Goal: Transaction & Acquisition: Purchase product/service

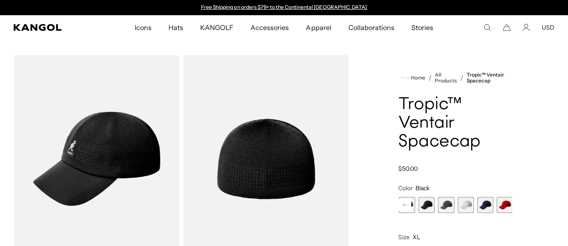
click at [403, 203] on rect at bounding box center [405, 205] width 13 height 13
click at [438, 205] on span "5 of 8" at bounding box center [446, 205] width 16 height 16
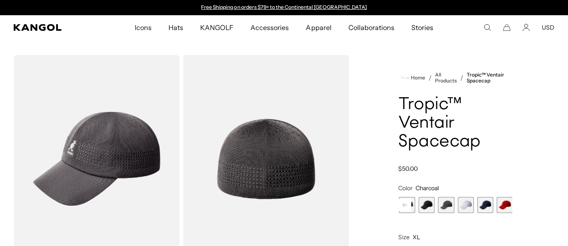
click at [460, 205] on span "6 of 8" at bounding box center [466, 205] width 16 height 16
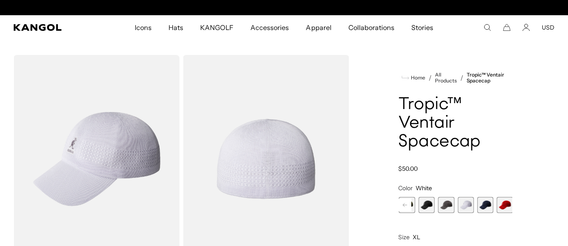
scroll to position [0, 174]
click at [477, 206] on span "7 of 8" at bounding box center [485, 205] width 16 height 16
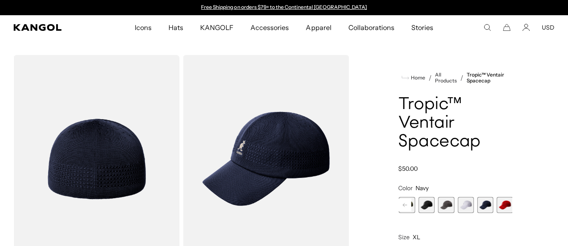
click at [399, 208] on rect at bounding box center [405, 205] width 13 height 13
click at [421, 207] on span "3 of 8" at bounding box center [426, 205] width 16 height 16
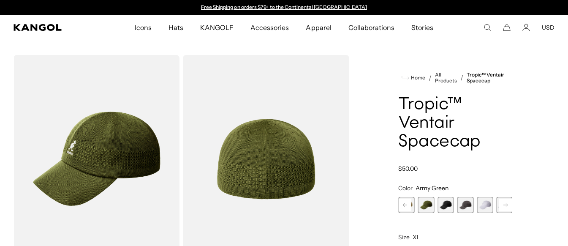
click at [444, 206] on span "4 of 8" at bounding box center [446, 205] width 16 height 16
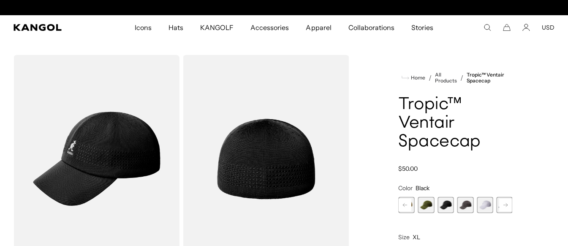
click at [459, 206] on span "5 of 8" at bounding box center [466, 205] width 16 height 16
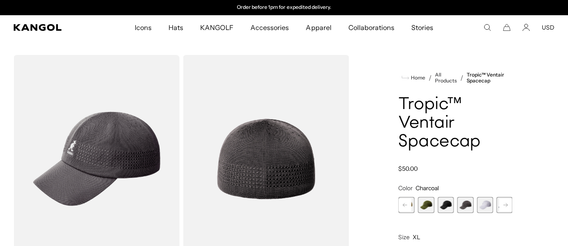
click at [482, 205] on span "6 of 8" at bounding box center [485, 205] width 16 height 16
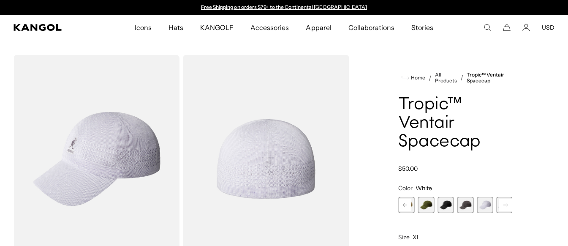
click at [500, 205] on rect at bounding box center [505, 205] width 13 height 13
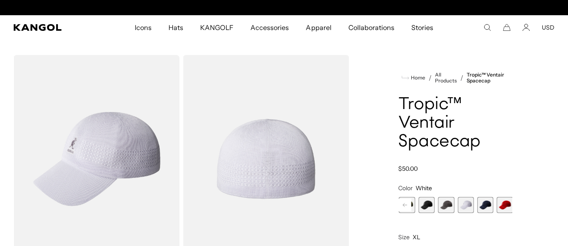
click at [499, 205] on span "8 of 8" at bounding box center [505, 205] width 16 height 16
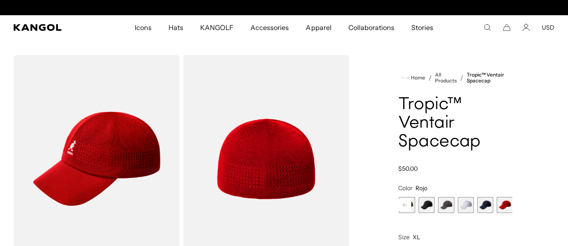
click at [482, 207] on span "7 of 8" at bounding box center [485, 205] width 16 height 16
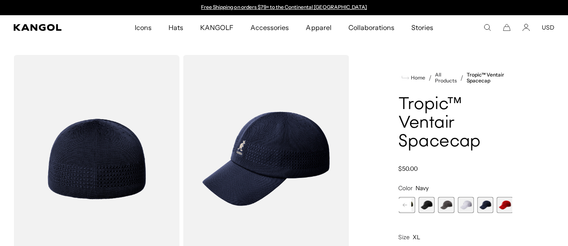
click at [460, 206] on span "6 of 8" at bounding box center [466, 205] width 16 height 16
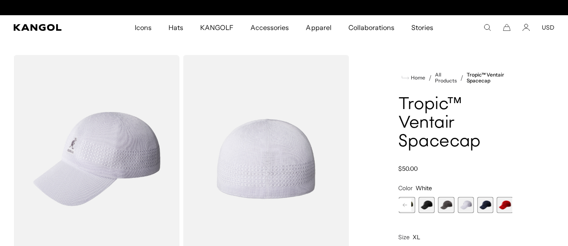
scroll to position [0, 174]
click at [447, 205] on span "5 of 8" at bounding box center [446, 205] width 16 height 16
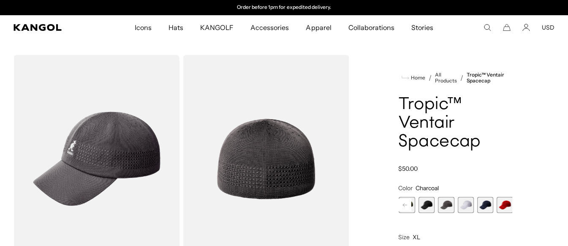
click at [427, 206] on span "4 of 8" at bounding box center [427, 205] width 16 height 16
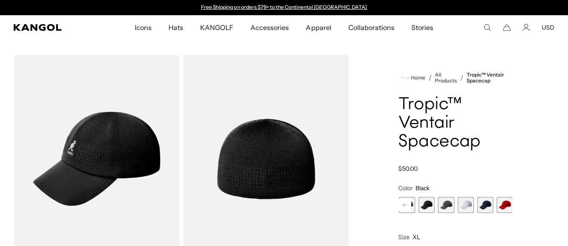
click at [406, 206] on rect at bounding box center [405, 205] width 13 height 13
click at [425, 205] on span "3 of 8" at bounding box center [426, 205] width 16 height 16
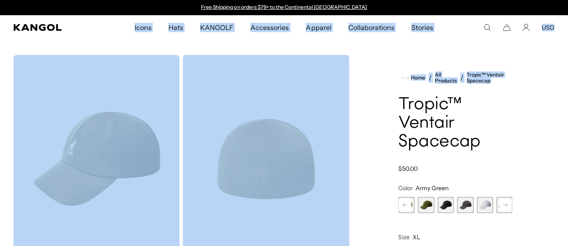
drag, startPoint x: 388, startPoint y: 90, endPoint x: 392, endPoint y: -50, distance: 140.7
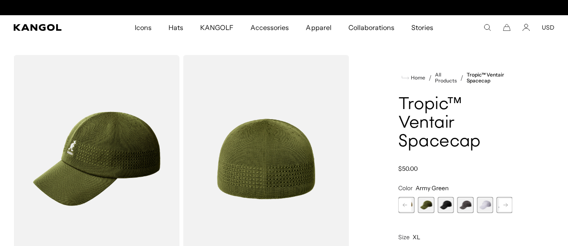
scroll to position [0, 174]
click at [295, 172] on img "Gallery Viewer" at bounding box center [266, 159] width 166 height 208
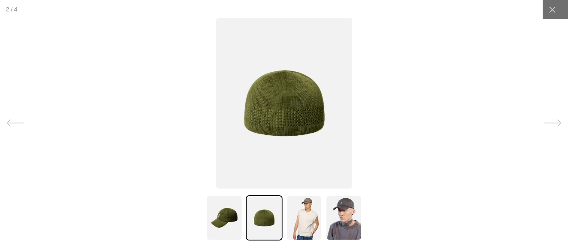
scroll to position [0, 0]
click at [301, 221] on img at bounding box center [304, 217] width 36 height 45
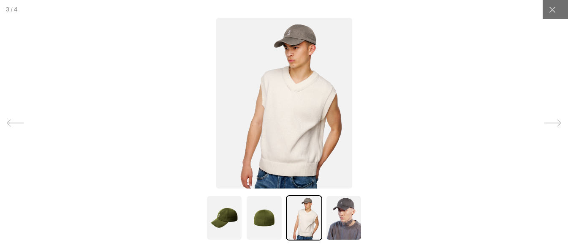
click at [333, 222] on img at bounding box center [344, 217] width 36 height 45
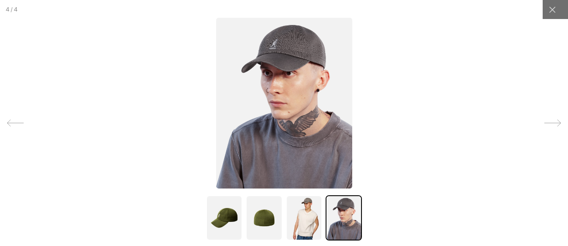
scroll to position [0, 174]
click at [268, 222] on img at bounding box center [264, 217] width 36 height 45
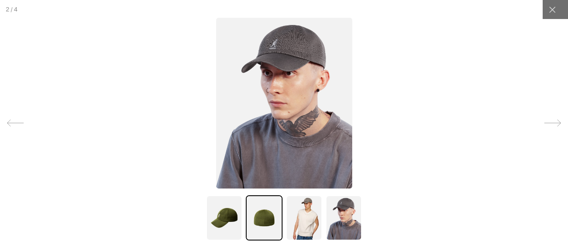
scroll to position [0, 0]
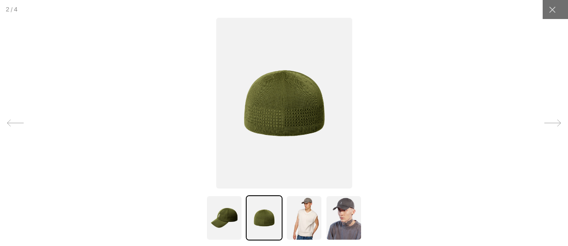
click at [188, 221] on div at bounding box center [284, 220] width 568 height 51
click at [232, 224] on img at bounding box center [224, 217] width 36 height 45
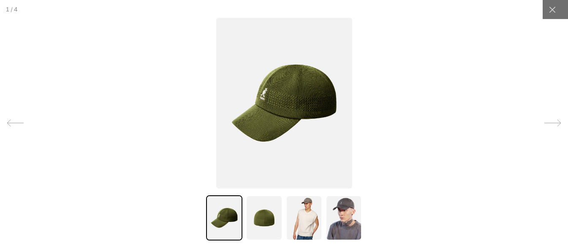
scroll to position [0, 174]
click at [561, 7] on html "Skip to content My Bag ( 0 ) Your cart is empty. Explore new hats Loading... Su…" at bounding box center [284, 123] width 568 height 246
click at [548, 12] on icon at bounding box center [552, 9] width 8 height 8
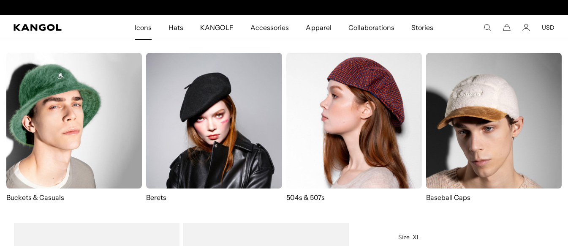
scroll to position [0, 0]
click at [490, 129] on img at bounding box center [494, 121] width 136 height 136
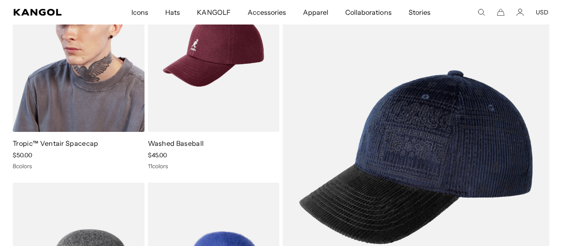
click at [89, 117] on img at bounding box center [79, 49] width 132 height 165
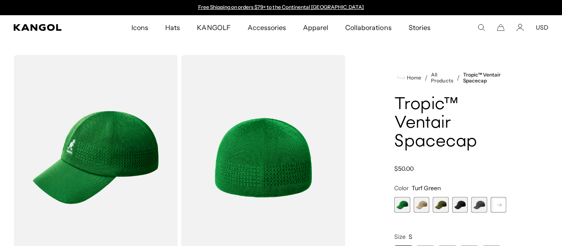
click at [424, 204] on span "2 of 8" at bounding box center [422, 205] width 16 height 16
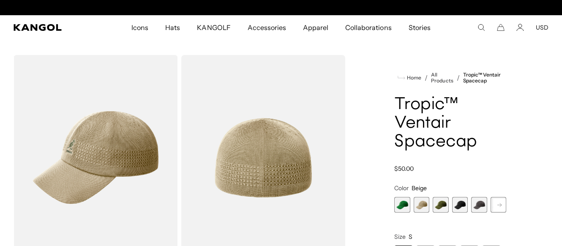
scroll to position [0, 174]
click at [444, 205] on span "3 of 8" at bounding box center [441, 205] width 16 height 16
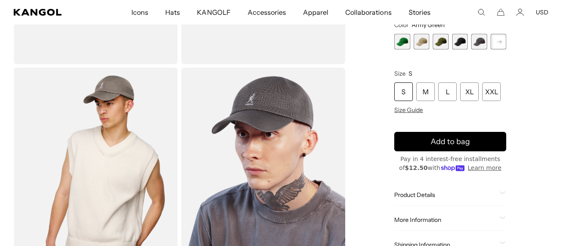
scroll to position [0, 174]
click at [474, 94] on div "XL" at bounding box center [469, 92] width 19 height 19
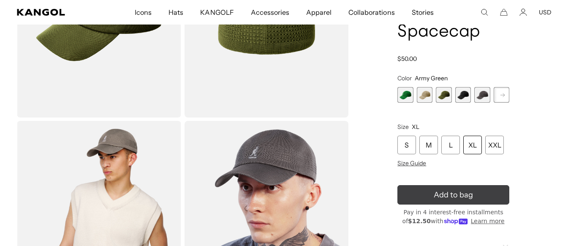
scroll to position [0, 174]
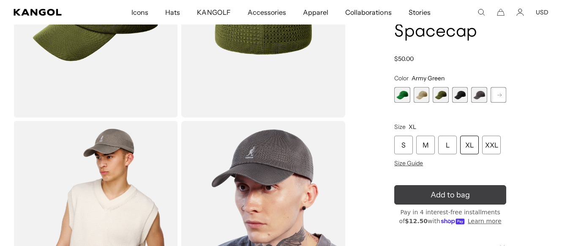
click at [431, 197] on span "Add to bag" at bounding box center [449, 194] width 39 height 11
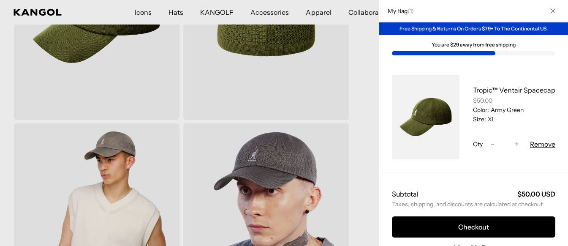
click at [550, 11] on icon "Close" at bounding box center [552, 11] width 5 height 5
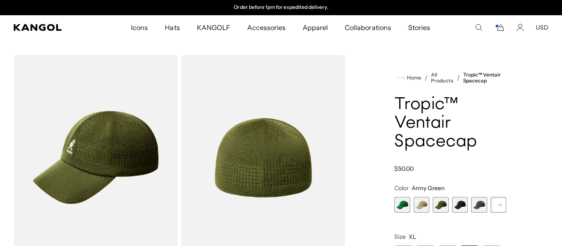
drag, startPoint x: 483, startPoint y: 143, endPoint x: 474, endPoint y: 144, distance: 8.5
click at [483, 143] on h1 "Tropic™ Ventair Spacecap" at bounding box center [450, 123] width 112 height 56
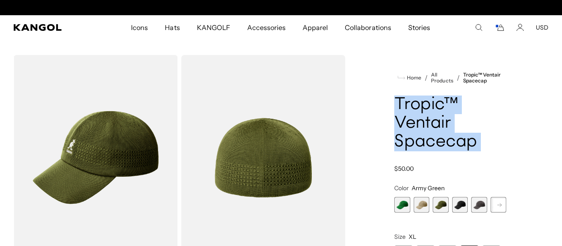
drag, startPoint x: 474, startPoint y: 144, endPoint x: 382, endPoint y: 111, distance: 98.1
copy div "Tropic™ Ventair Spacecap"
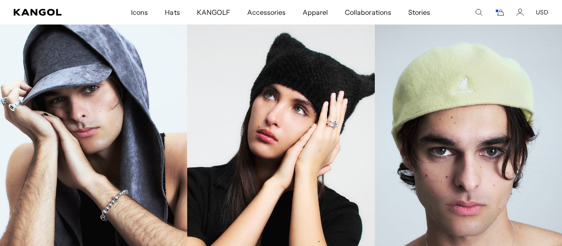
scroll to position [888, 0]
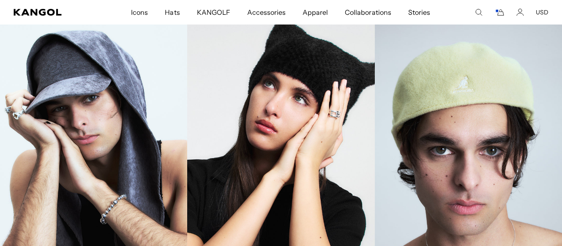
click at [237, 128] on link "Beanies" at bounding box center [280, 162] width 187 height 281
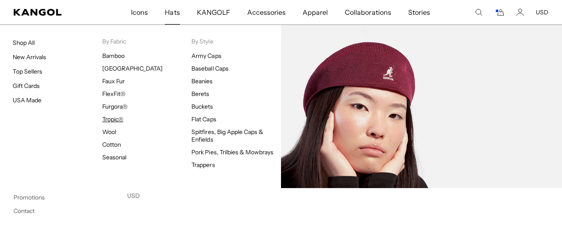
click at [119, 117] on link "Tropic®" at bounding box center [112, 119] width 21 height 8
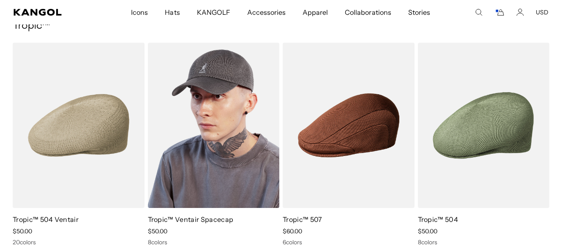
click at [221, 120] on img at bounding box center [214, 125] width 132 height 165
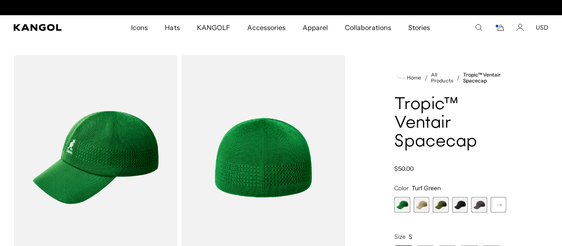
scroll to position [0, 174]
click at [440, 206] on span "3 of 8" at bounding box center [441, 205] width 16 height 16
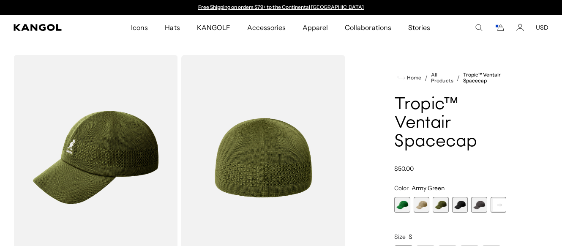
click at [459, 209] on span "4 of 8" at bounding box center [460, 205] width 16 height 16
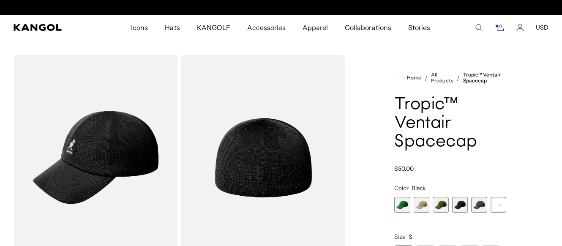
scroll to position [0, 174]
click at [481, 208] on span "5 of 8" at bounding box center [479, 205] width 16 height 16
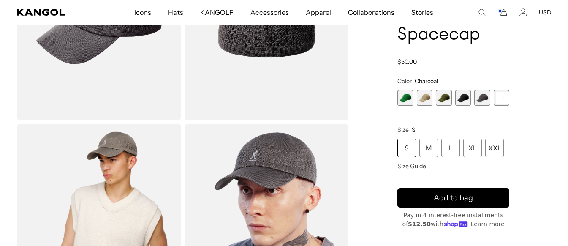
scroll to position [0, 174]
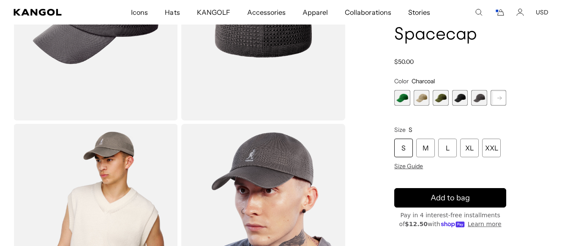
click at [149, 172] on img "Gallery Viewer" at bounding box center [96, 226] width 164 height 205
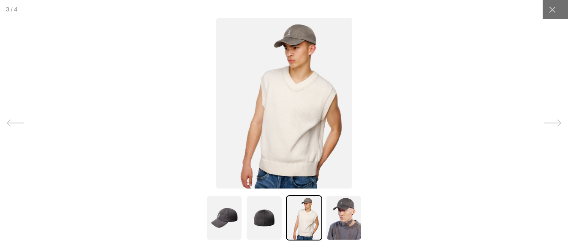
click at [275, 104] on img at bounding box center [284, 103] width 136 height 171
click at [336, 222] on img at bounding box center [344, 217] width 36 height 45
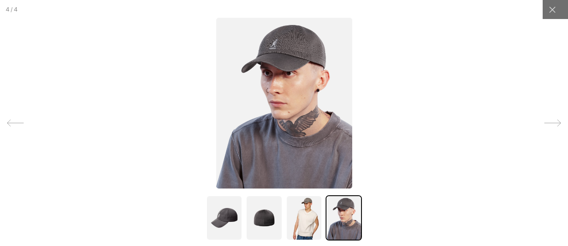
scroll to position [0, 0]
click at [274, 223] on img at bounding box center [264, 217] width 36 height 45
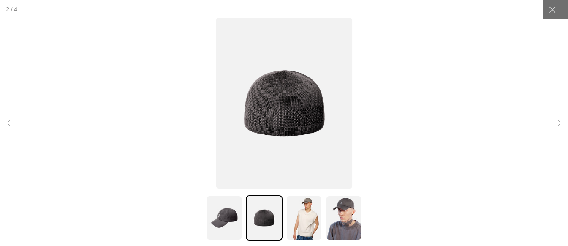
click at [226, 219] on img at bounding box center [224, 217] width 36 height 45
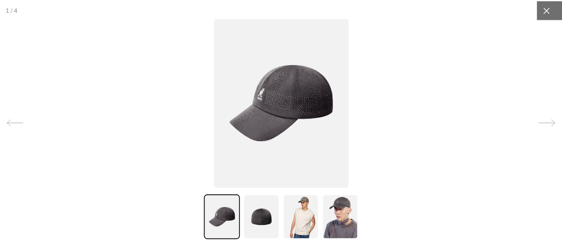
scroll to position [0, 174]
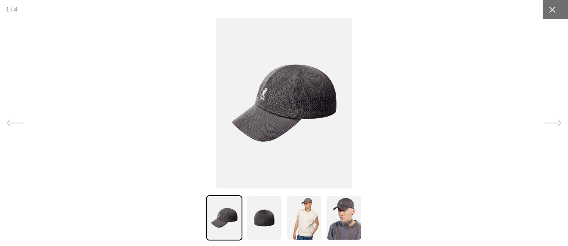
click at [552, 7] on div at bounding box center [552, 9] width 19 height 19
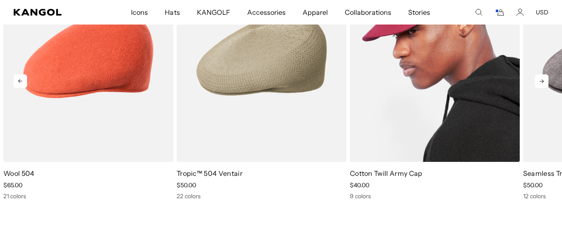
scroll to position [0, 0]
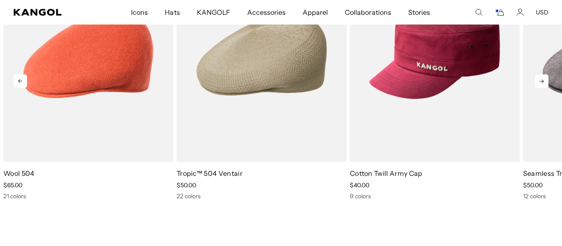
click at [546, 83] on icon at bounding box center [542, 81] width 14 height 14
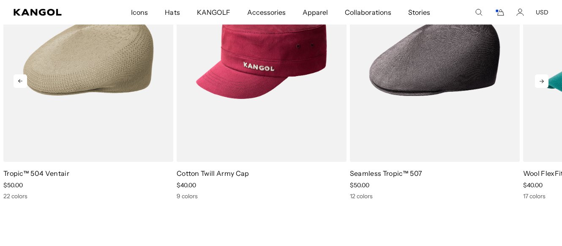
scroll to position [0, 174]
click at [546, 83] on icon at bounding box center [542, 81] width 14 height 14
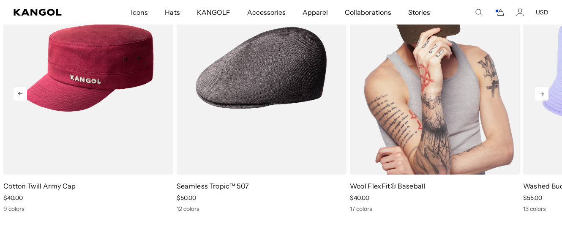
scroll to position [0, 0]
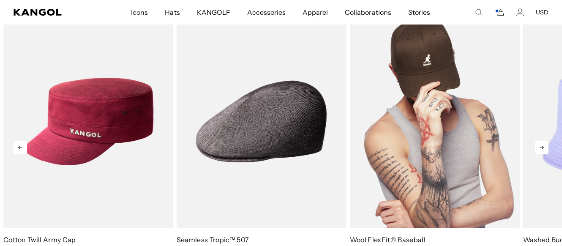
click at [447, 128] on img "5 of 10" at bounding box center [435, 121] width 170 height 213
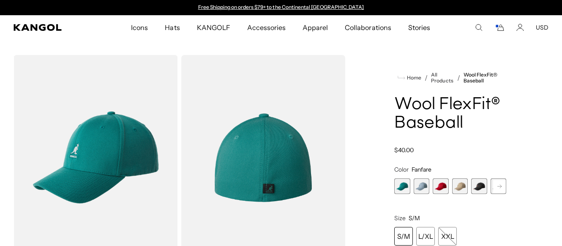
click at [459, 187] on span "4 of 17" at bounding box center [460, 186] width 16 height 16
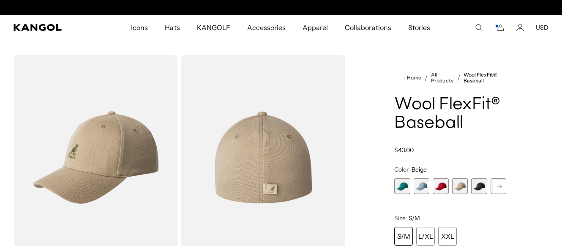
scroll to position [0, 174]
click at [442, 190] on span "3 of 17" at bounding box center [441, 186] width 16 height 16
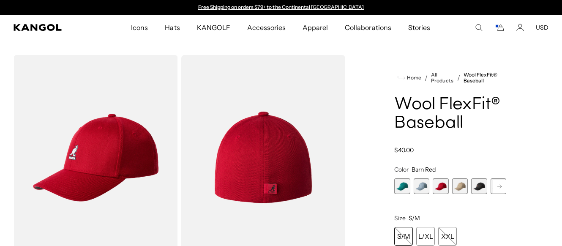
click at [483, 191] on span "5 of 17" at bounding box center [479, 186] width 16 height 16
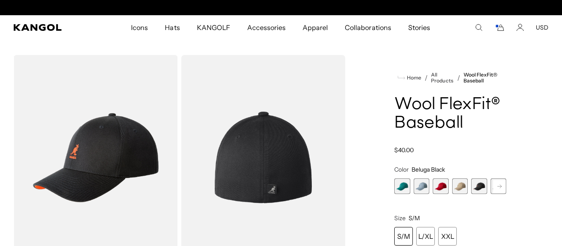
scroll to position [0, 174]
click at [81, 171] on img "Gallery Viewer" at bounding box center [96, 157] width 164 height 205
click at [476, 190] on span "5 of 17" at bounding box center [479, 186] width 16 height 16
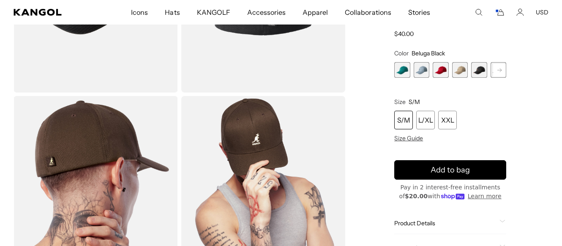
scroll to position [168, 0]
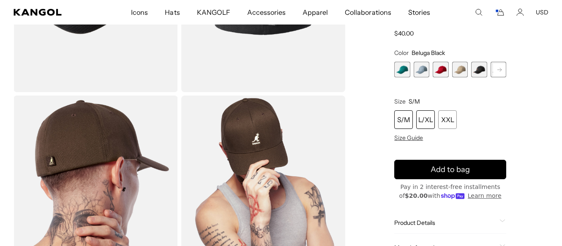
click at [422, 123] on div "L/XL" at bounding box center [425, 120] width 19 height 19
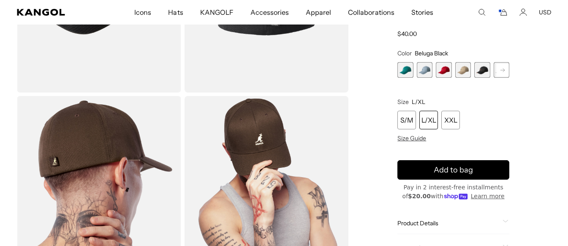
scroll to position [205, 0]
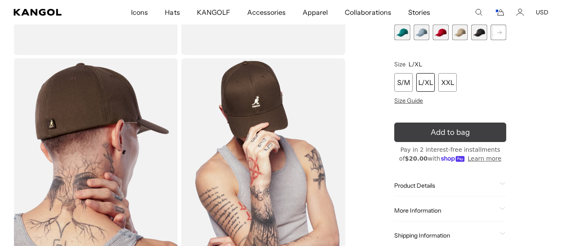
click at [466, 139] on button "Add to bag" at bounding box center [450, 132] width 112 height 19
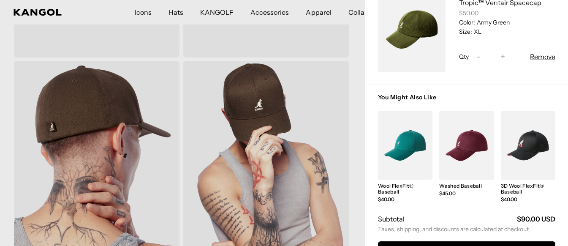
scroll to position [0, 0]
click at [465, 149] on link "My Bag" at bounding box center [466, 145] width 54 height 68
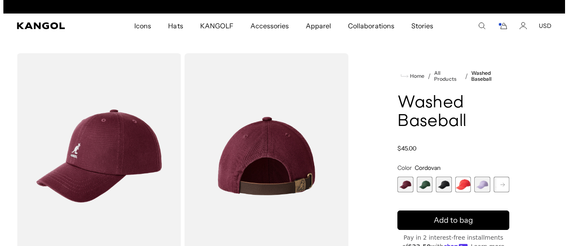
scroll to position [0, 174]
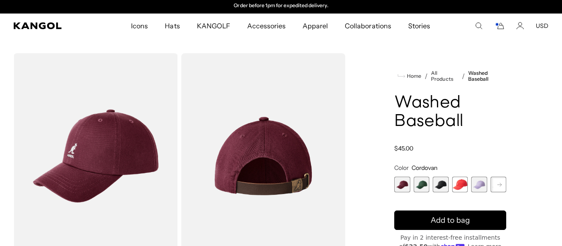
click at [142, 161] on img "Gallery Viewer" at bounding box center [96, 155] width 164 height 205
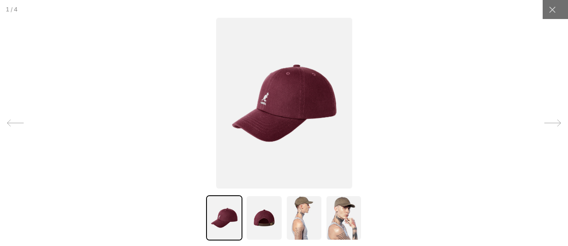
scroll to position [0, 0]
click at [289, 220] on img at bounding box center [304, 217] width 36 height 45
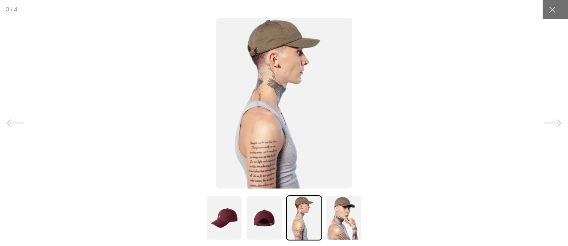
scroll to position [0, 174]
click at [257, 221] on img at bounding box center [264, 217] width 36 height 45
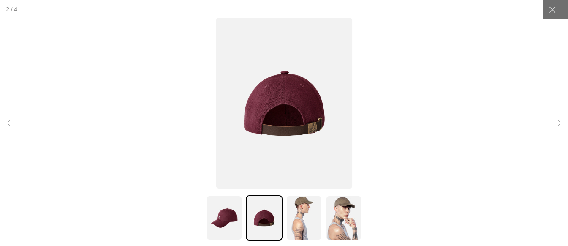
click at [231, 221] on img at bounding box center [224, 217] width 36 height 45
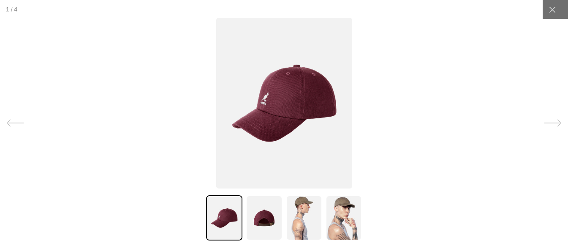
click at [354, 228] on img at bounding box center [344, 217] width 36 height 45
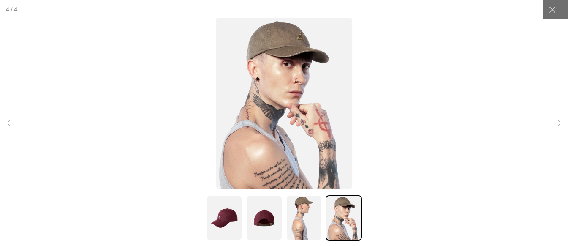
scroll to position [0, 0]
click at [284, 38] on img at bounding box center [284, 103] width 136 height 171
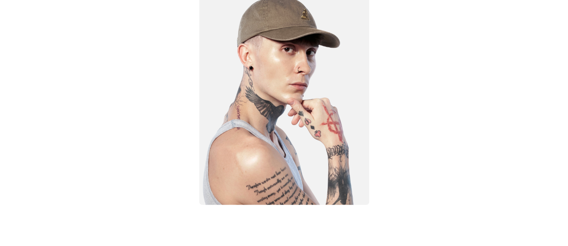
scroll to position [0, 174]
